Goal: Connect with others: Connect with others

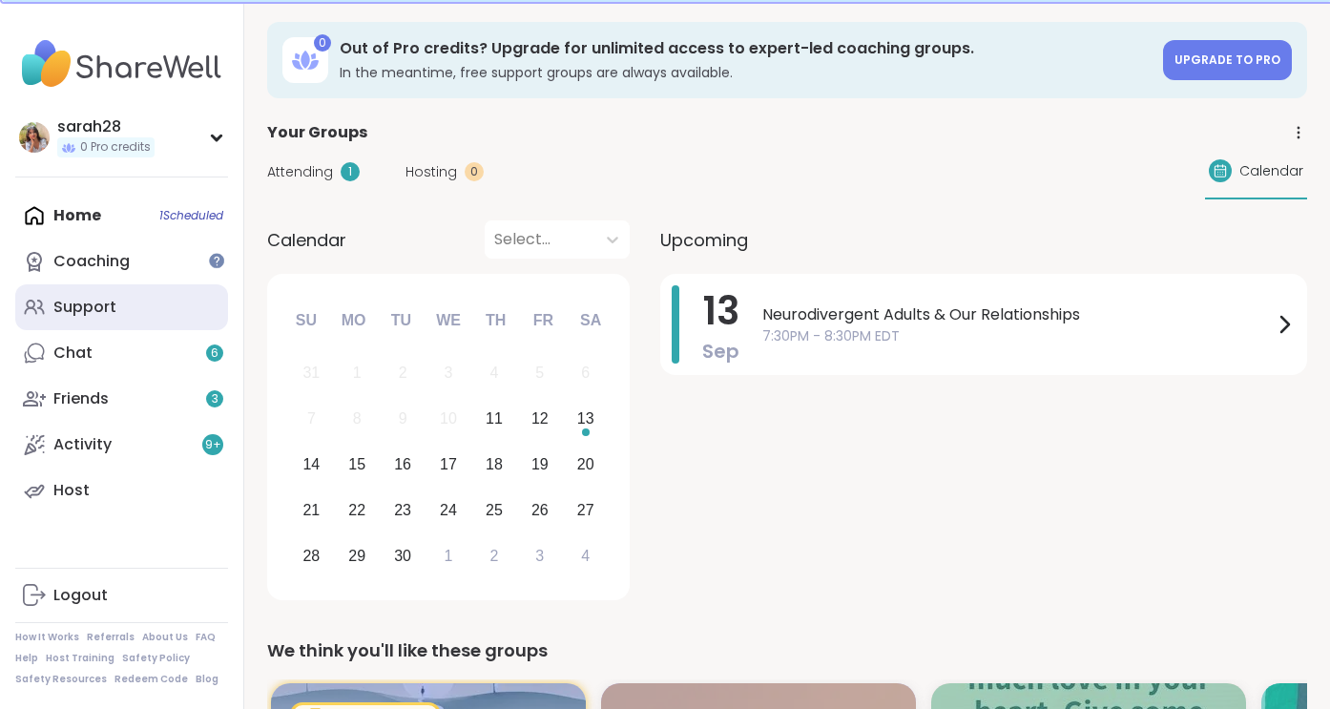
click at [176, 311] on link "Support" at bounding box center [121, 307] width 213 height 46
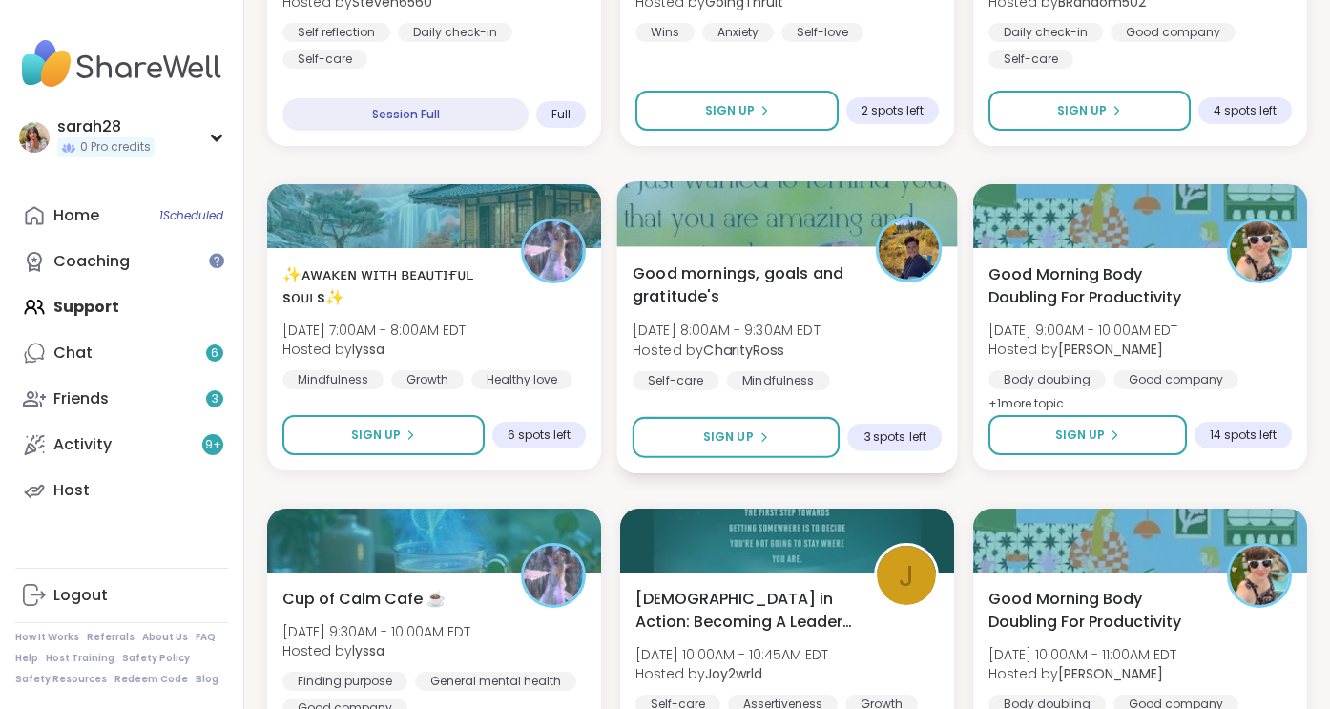
scroll to position [3528, 0]
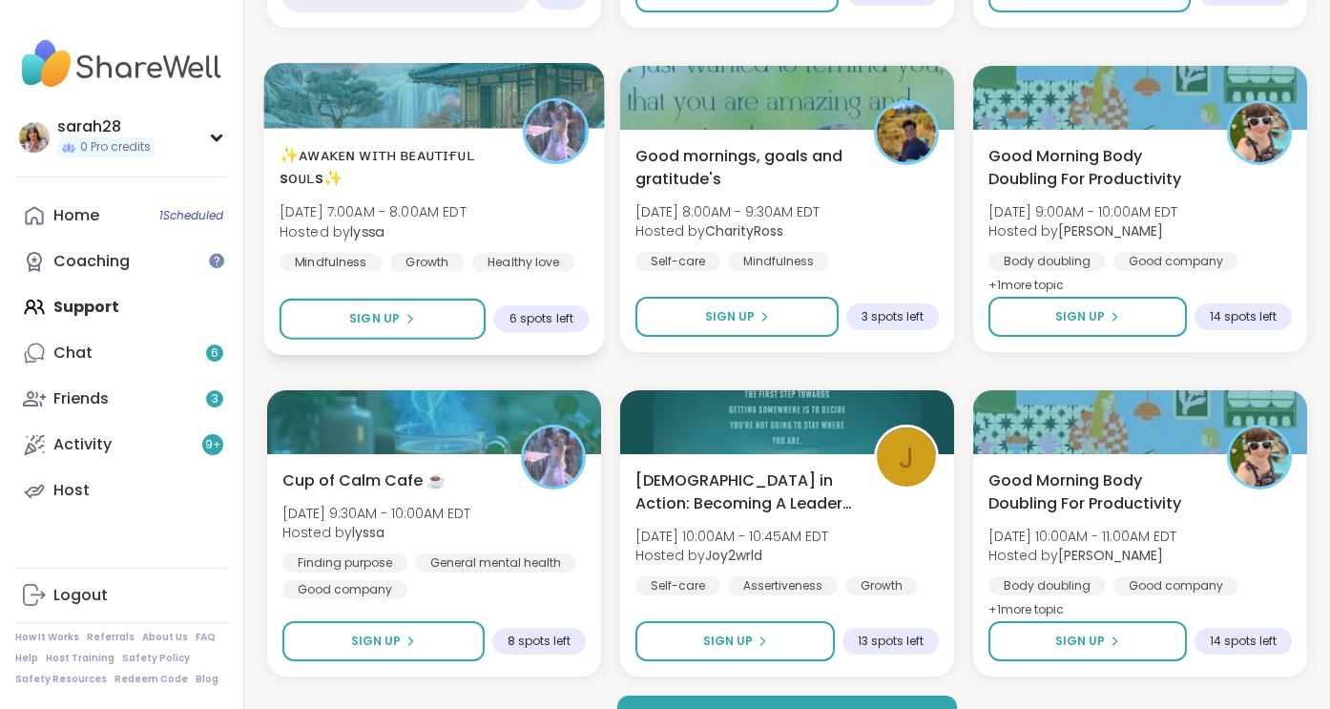
click at [562, 101] on img at bounding box center [556, 131] width 60 height 60
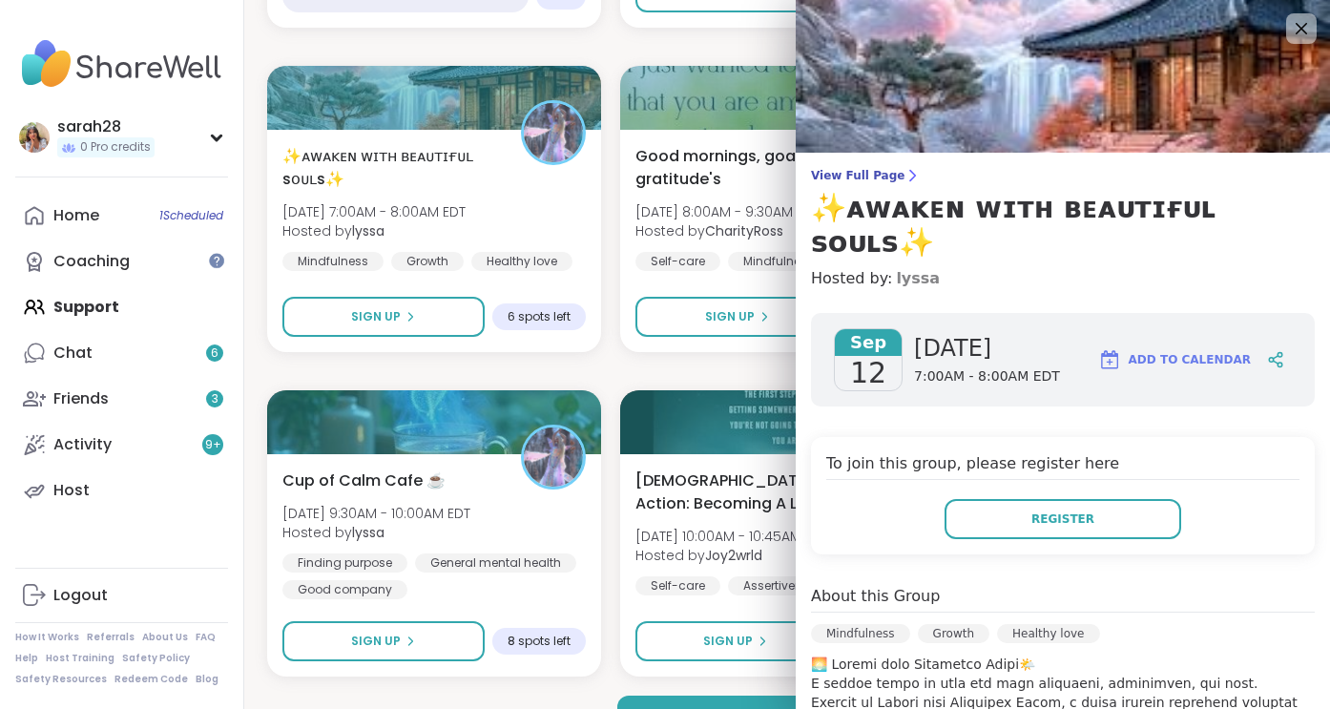
click at [903, 267] on link "lyssa" at bounding box center [918, 278] width 44 height 23
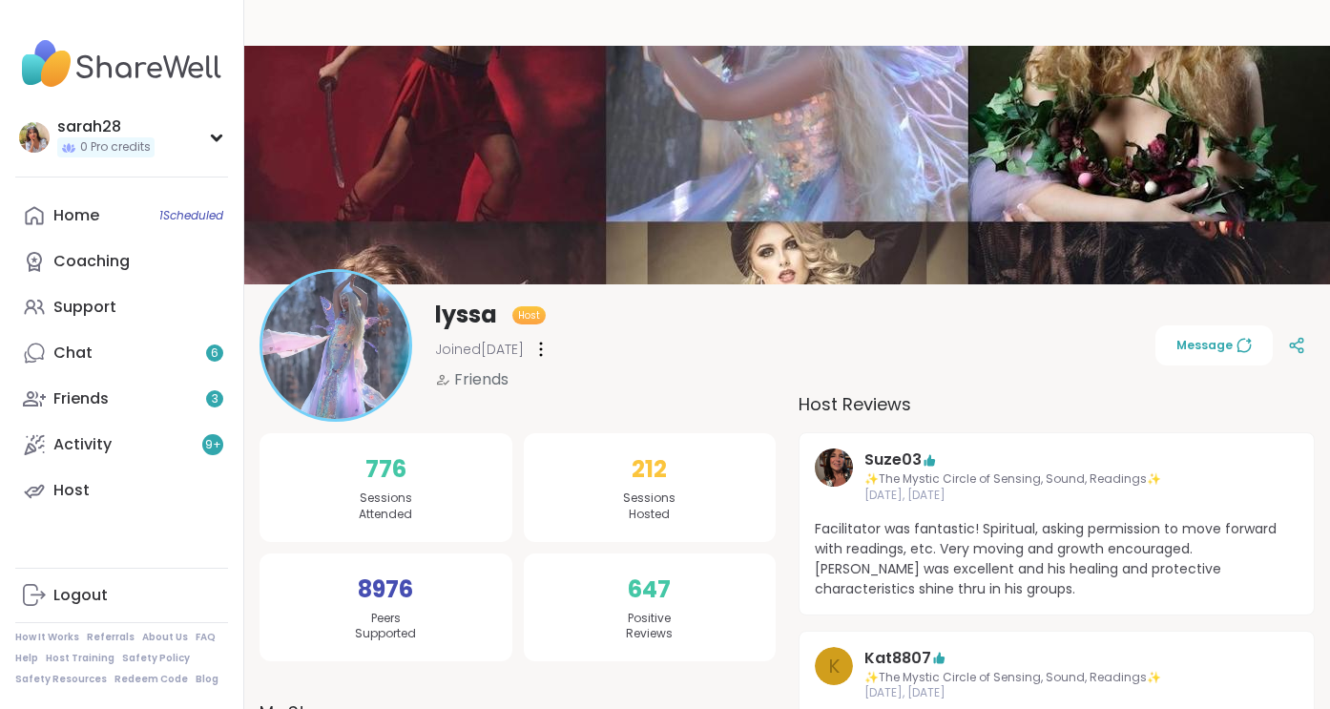
click at [621, 374] on div "lyssa Host Joined May 2025 Friends Message" at bounding box center [786, 345] width 1055 height 153
